Goal: Information Seeking & Learning: Learn about a topic

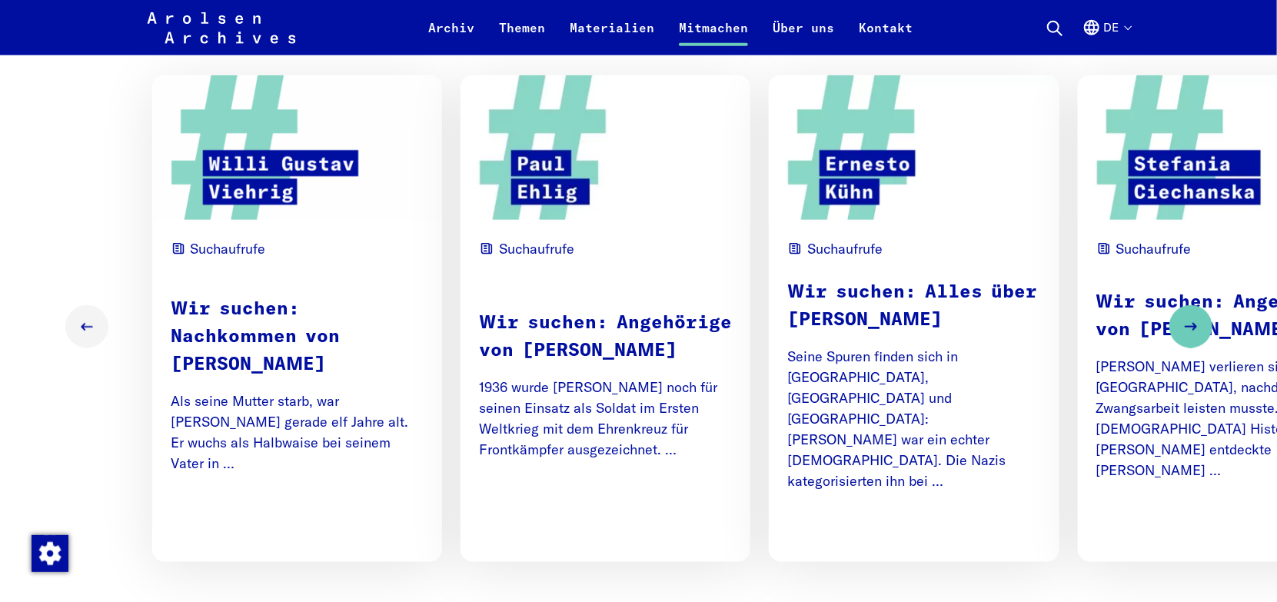
scroll to position [923, 0]
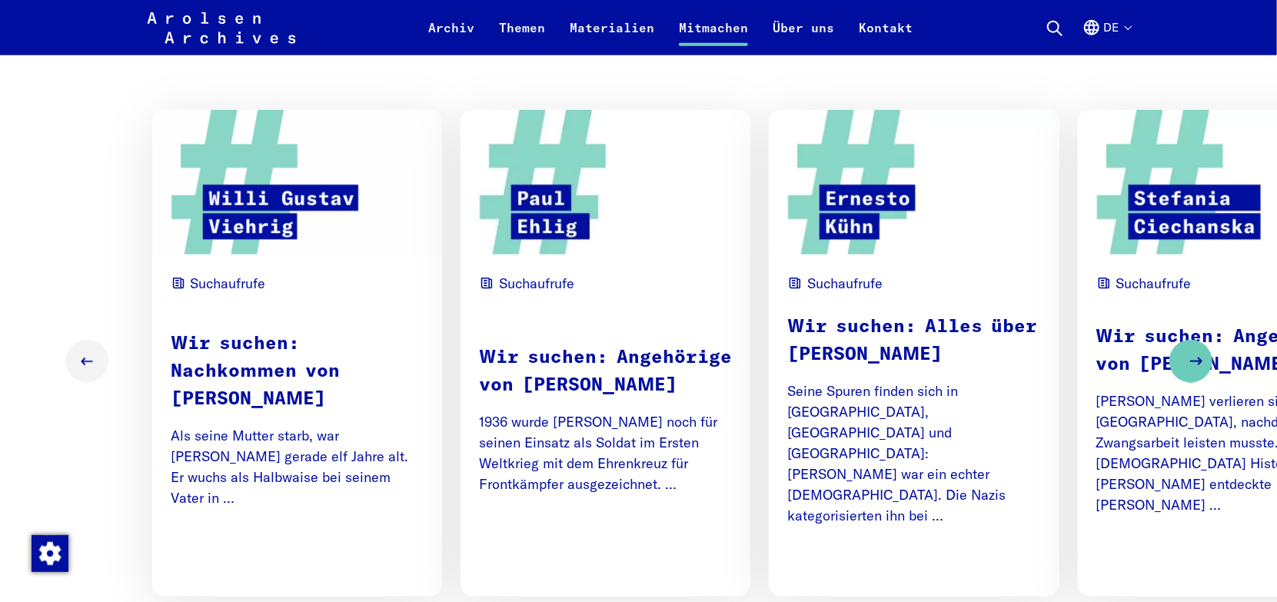
click at [1187, 361] on icon "Next slide" at bounding box center [1196, 361] width 18 height 18
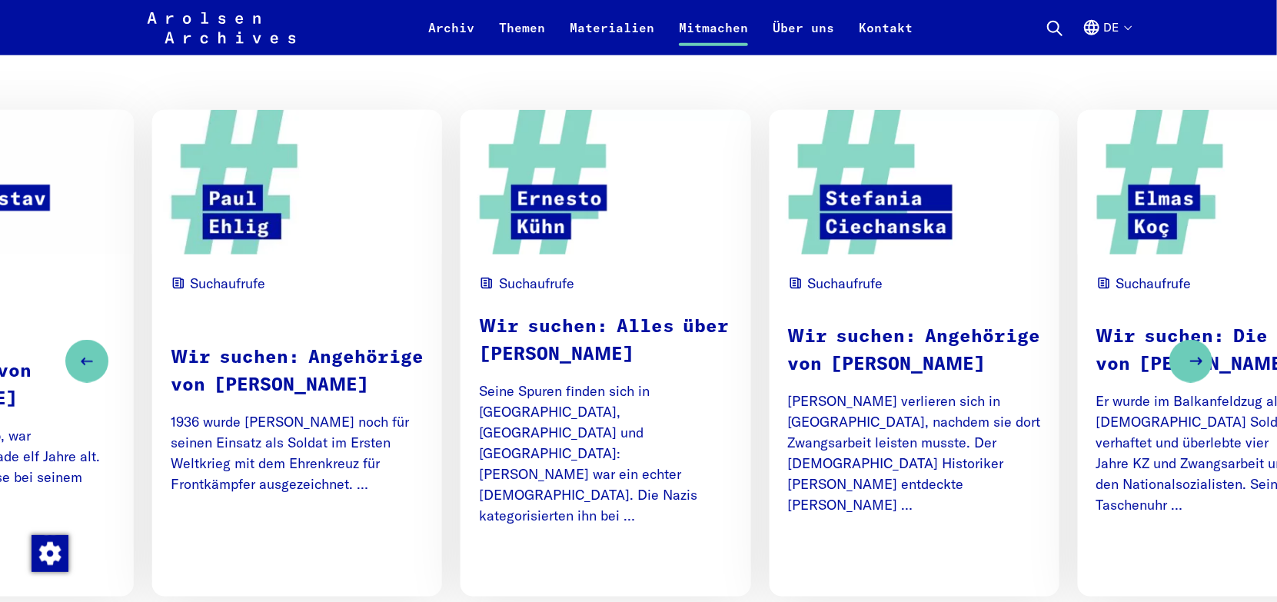
click at [1187, 361] on icon "Next slide" at bounding box center [1196, 361] width 18 height 18
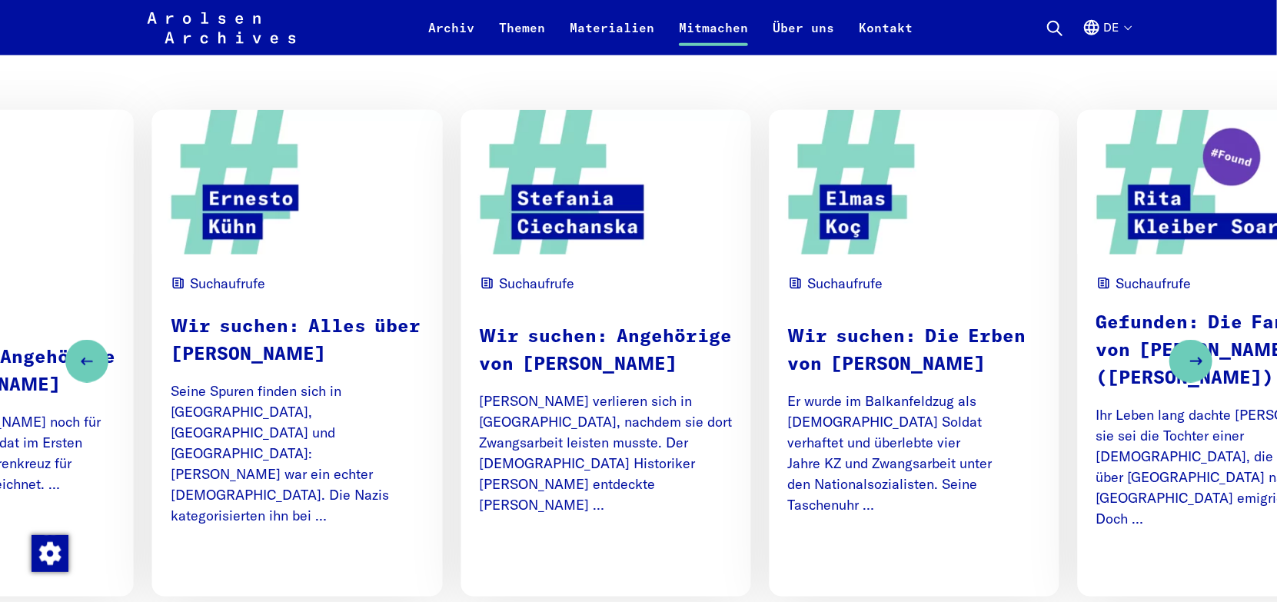
click at [1187, 361] on icon "Next slide" at bounding box center [1196, 361] width 18 height 18
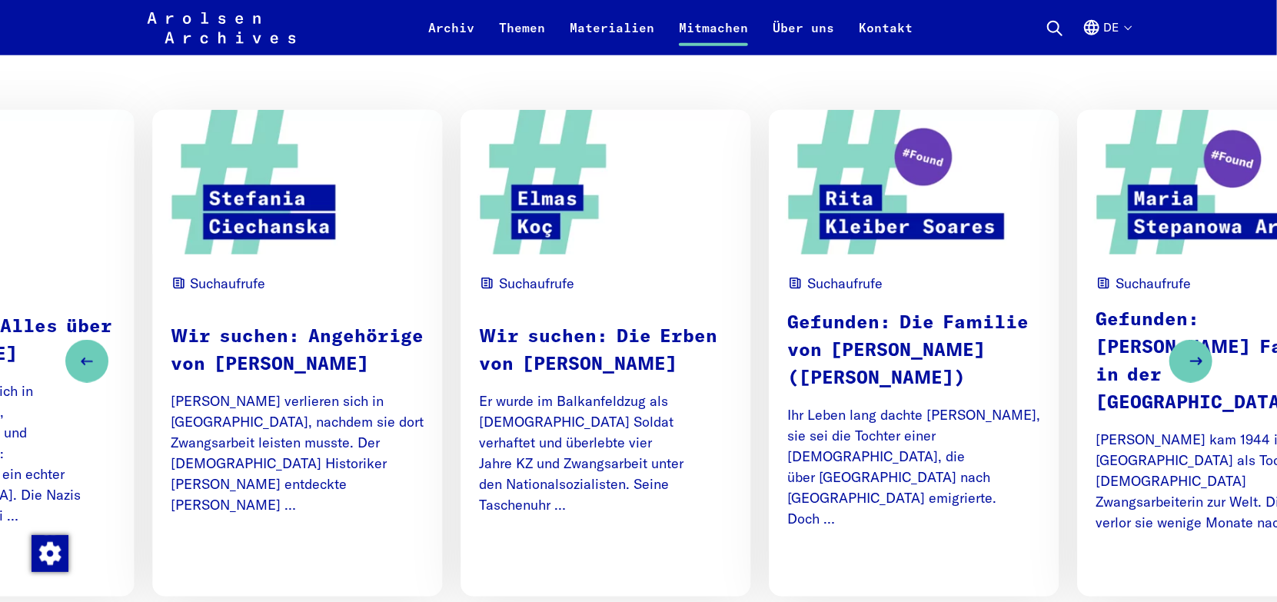
click at [1187, 361] on icon "Next slide" at bounding box center [1196, 361] width 18 height 18
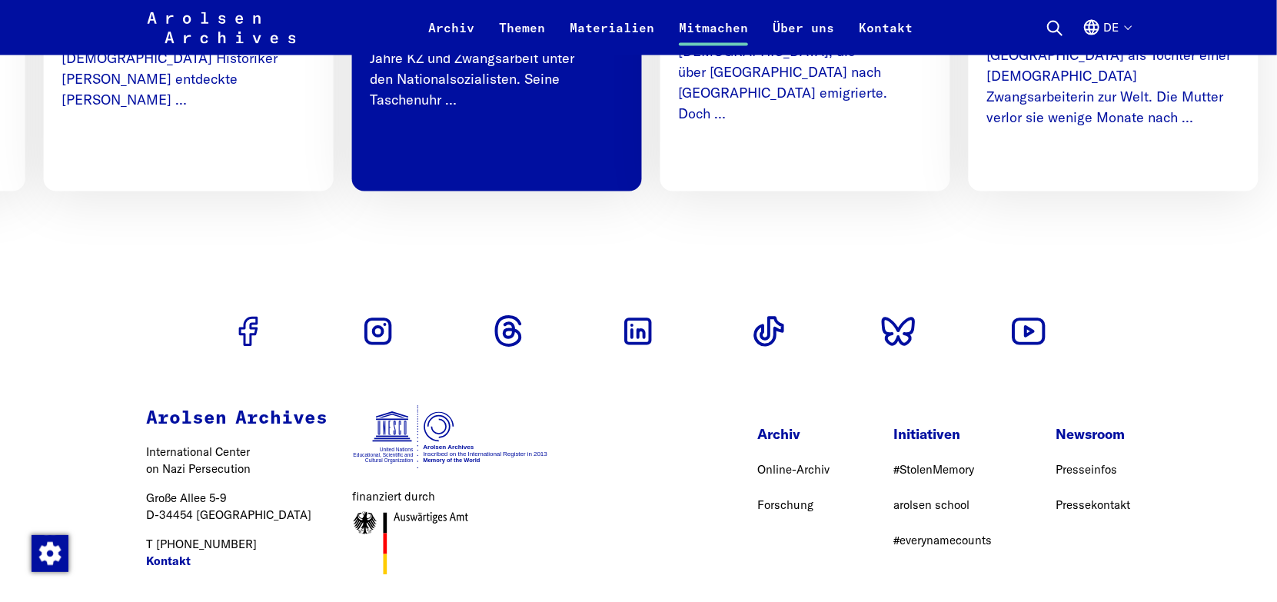
scroll to position [999, 0]
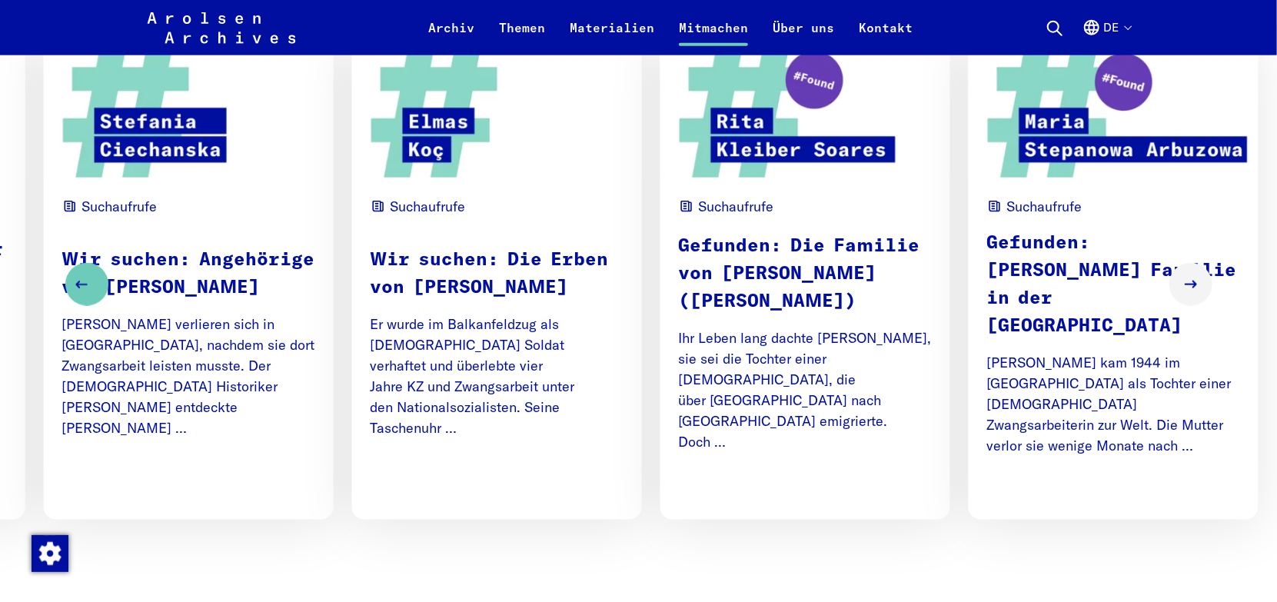
click at [98, 277] on button "Previous slide" at bounding box center [86, 284] width 43 height 43
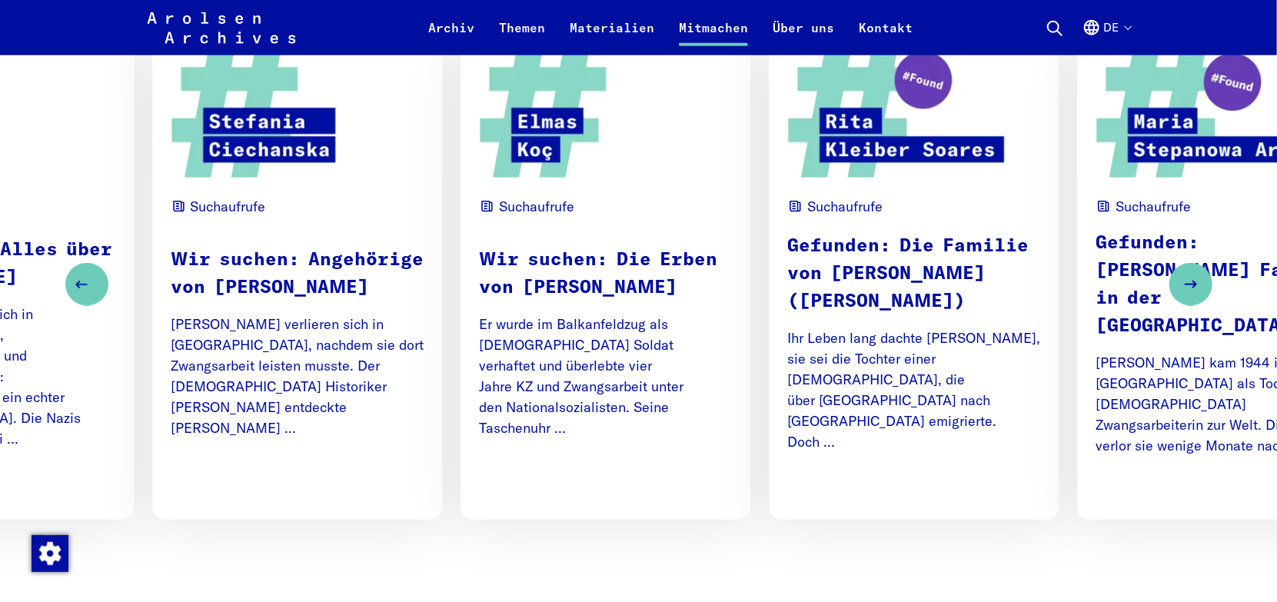
click at [98, 277] on button "Previous slide" at bounding box center [86, 284] width 43 height 43
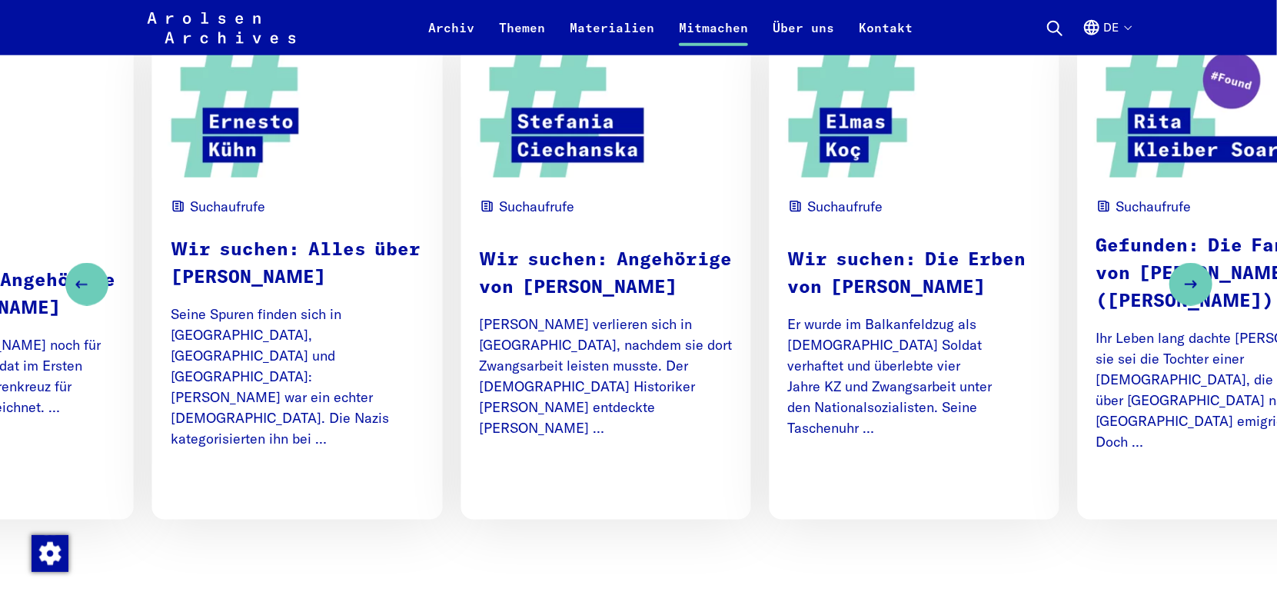
click at [98, 277] on button "Previous slide" at bounding box center [86, 284] width 43 height 43
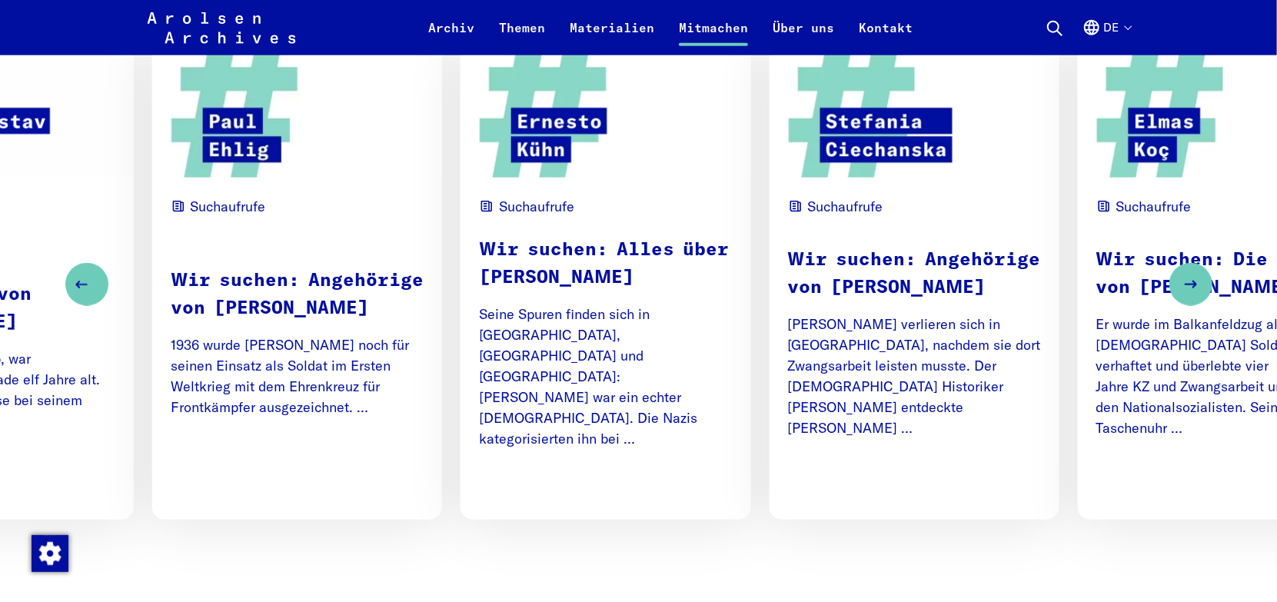
click at [98, 277] on button "Previous slide" at bounding box center [86, 284] width 43 height 43
